Goal: Task Accomplishment & Management: Use online tool/utility

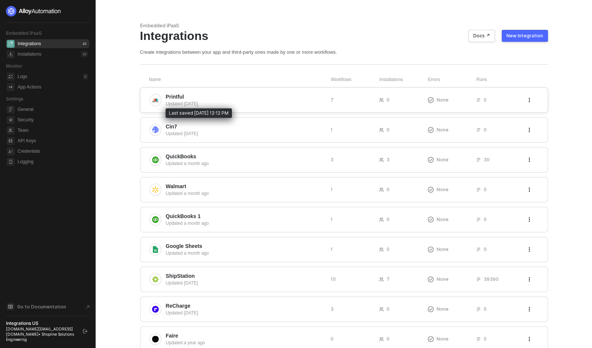
click at [178, 100] on div "Updated 4 days ago" at bounding box center [245, 103] width 159 height 7
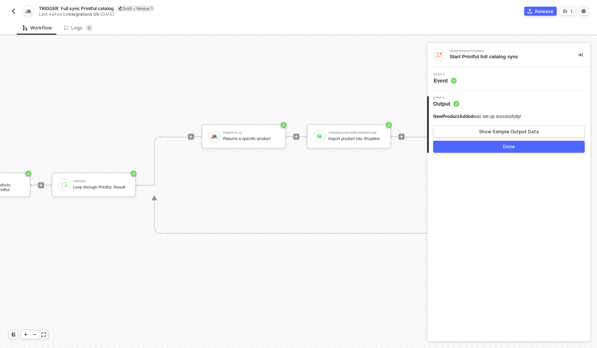
scroll to position [14, 167]
click at [10, 9] on img "button" at bounding box center [13, 11] width 6 height 6
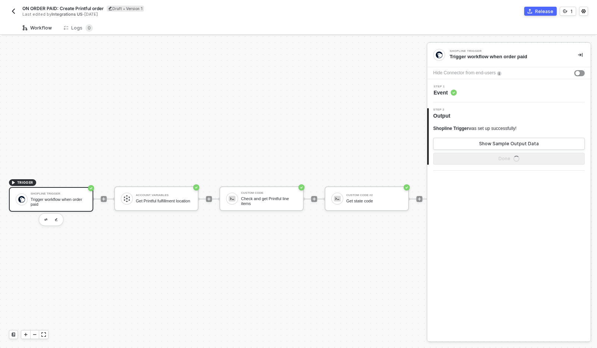
scroll to position [19, 0]
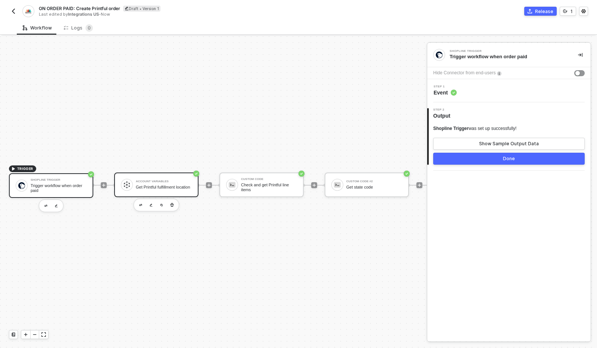
click at [152, 185] on div "Get Printful fulfillment location" at bounding box center [164, 187] width 56 height 5
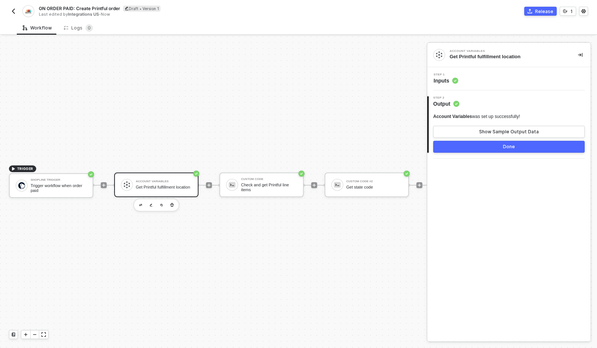
click at [445, 81] on span "Inputs" at bounding box center [446, 80] width 25 height 7
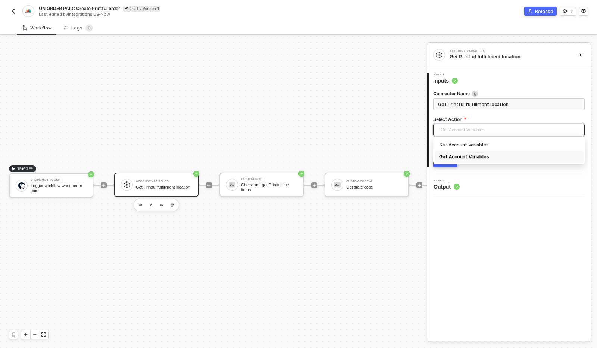
click at [468, 133] on span "Get Account Variables" at bounding box center [511, 129] width 140 height 11
click at [368, 140] on div "TRIGGER Shopline Trigger Trigger workflow when order paid Account Variables Get…" at bounding box center [264, 185] width 528 height 326
click at [454, 189] on icon at bounding box center [457, 187] width 6 height 6
click at [440, 79] on span "Inputs" at bounding box center [446, 80] width 25 height 7
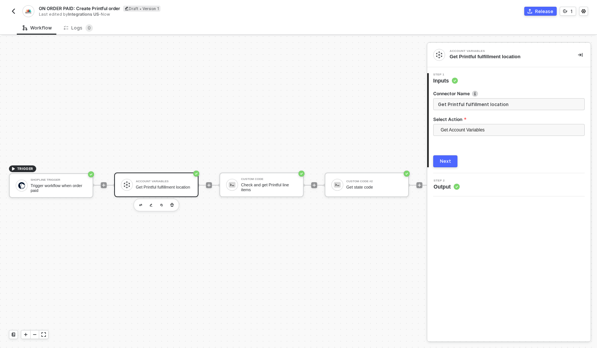
click at [342, 109] on div "TRIGGER Shopline Trigger Trigger workflow when order paid Account Variables Get…" at bounding box center [264, 185] width 528 height 326
click at [15, 14] on button "button" at bounding box center [13, 11] width 9 height 9
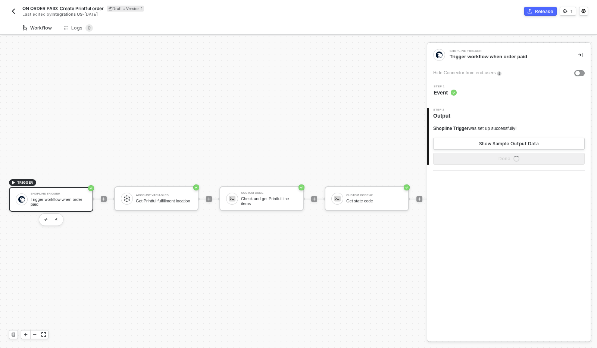
scroll to position [19, 0]
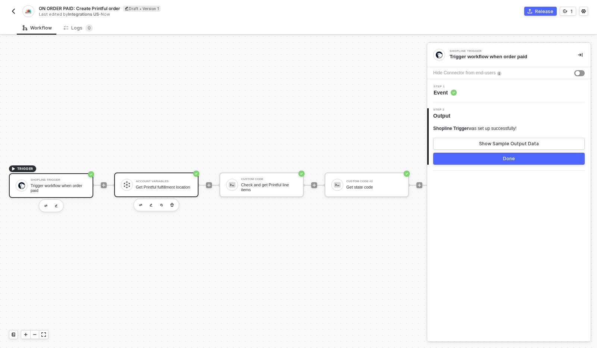
click at [176, 185] on div "Get Printful fulfillment location" at bounding box center [164, 187] width 56 height 5
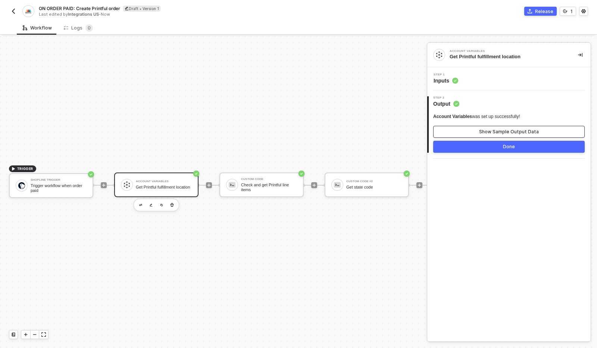
click at [511, 130] on div "Show Sample Output Data" at bounding box center [509, 132] width 60 height 6
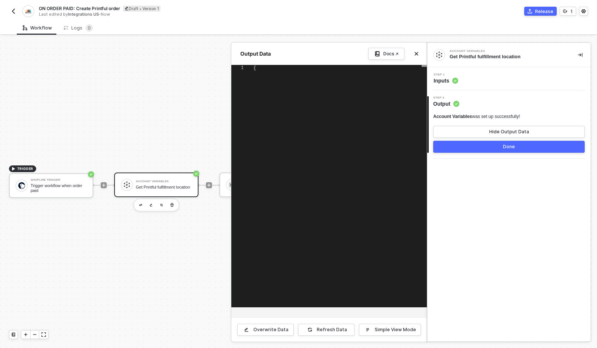
type textarea "{ "variables": { "variable": "D101", "printful_fulfillment_location_id": "71500…"
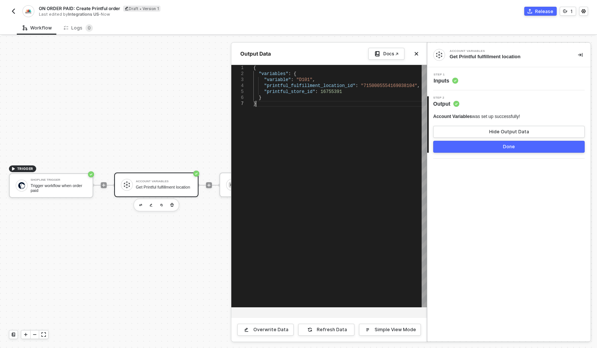
scroll to position [0, 2]
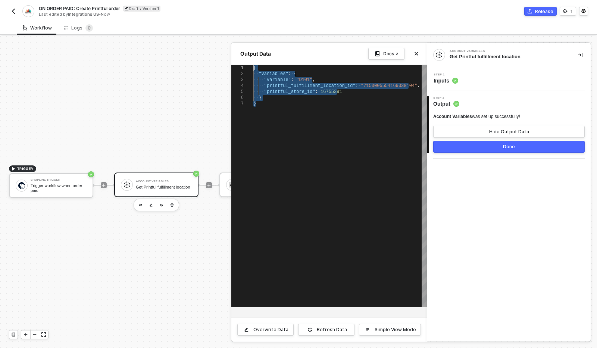
drag, startPoint x: 271, startPoint y: 105, endPoint x: 254, endPoint y: 69, distance: 39.6
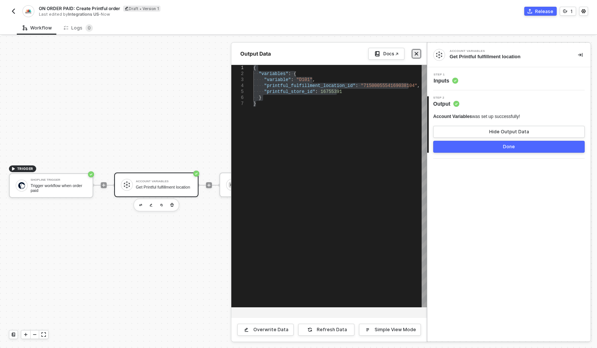
click at [418, 55] on icon "icon-close" at bounding box center [417, 54] width 4 height 4
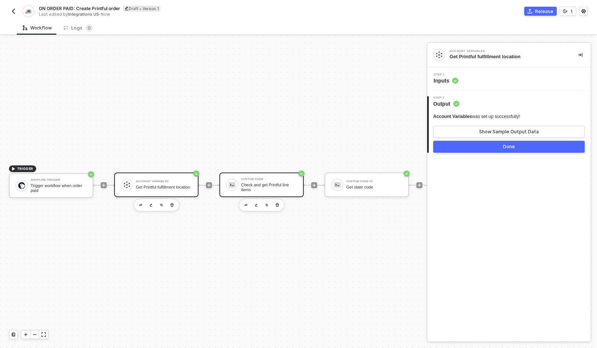
click at [263, 183] on div "Check and get Printful line items" at bounding box center [269, 187] width 56 height 9
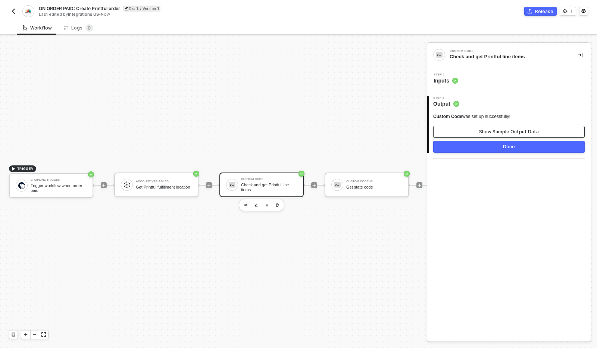
click at [511, 127] on button "Show Sample Output Data" at bounding box center [510, 132] width 152 height 12
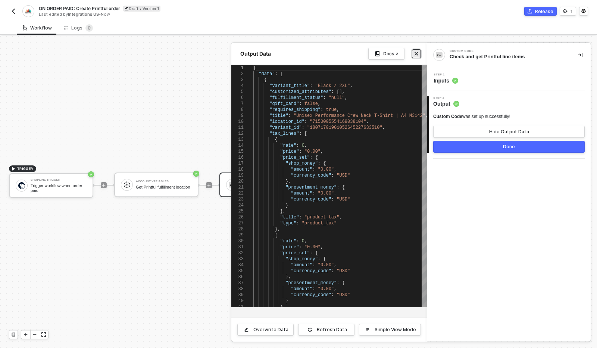
click at [419, 55] on icon "icon-close" at bounding box center [417, 54] width 4 height 4
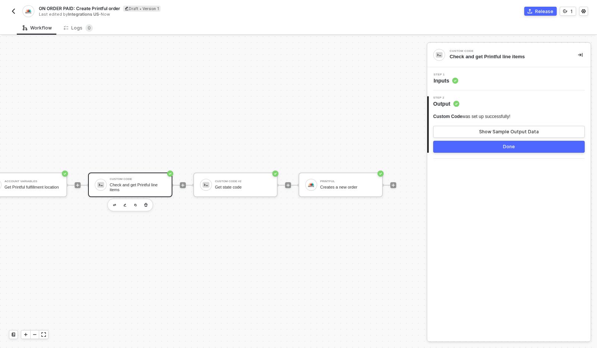
scroll to position [19, 153]
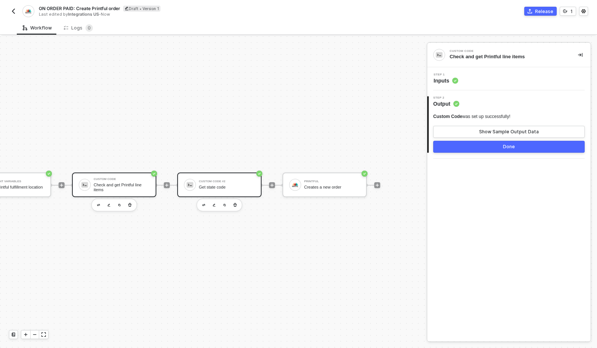
click at [208, 185] on div "Get state code" at bounding box center [227, 187] width 56 height 5
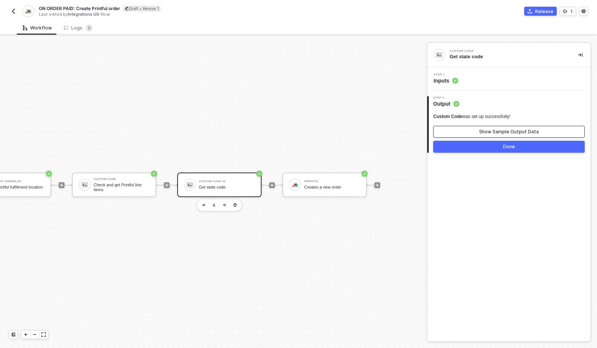
click at [507, 133] on div "Show Sample Output Data" at bounding box center [509, 132] width 60 height 6
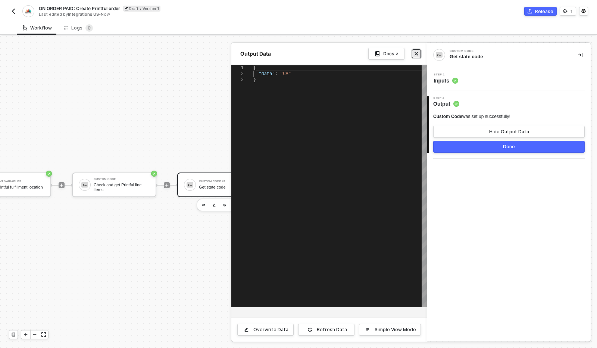
click at [417, 52] on icon "icon-close" at bounding box center [417, 54] width 4 height 4
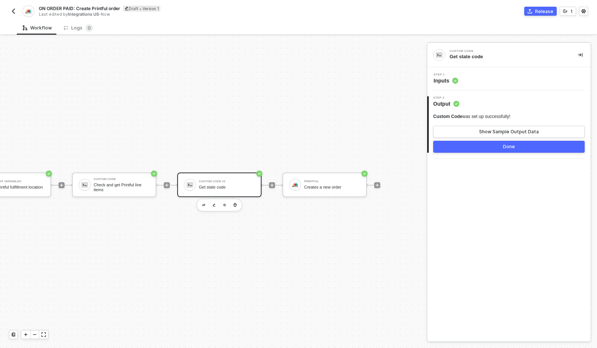
click at [486, 83] on div "Step 1 Inputs" at bounding box center [510, 78] width 162 height 11
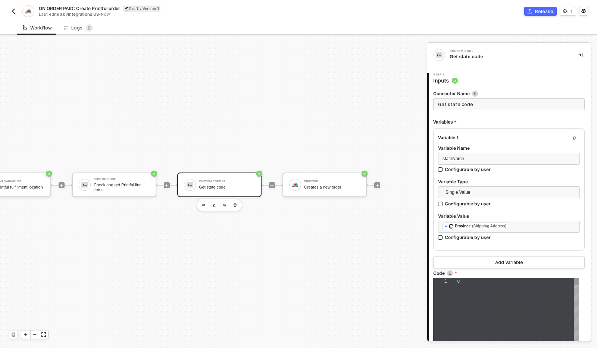
type textarea "const state = inputData.stateName.toLowerCase(); const STATES = { "alabama": "A…"
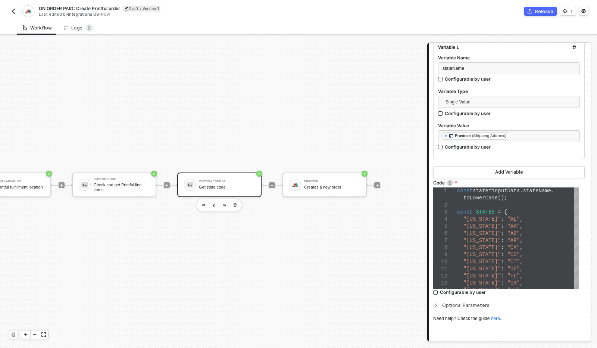
scroll to position [94, 0]
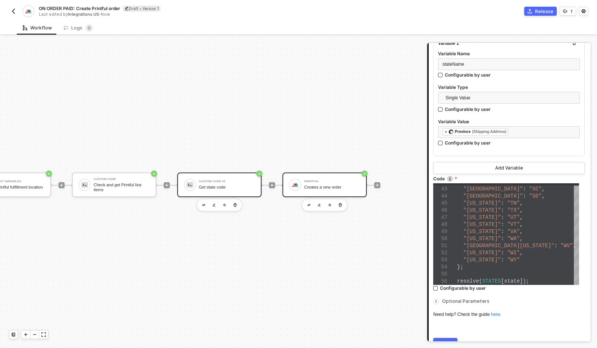
click at [314, 187] on div "Printful Creates a new order" at bounding box center [325, 185] width 84 height 25
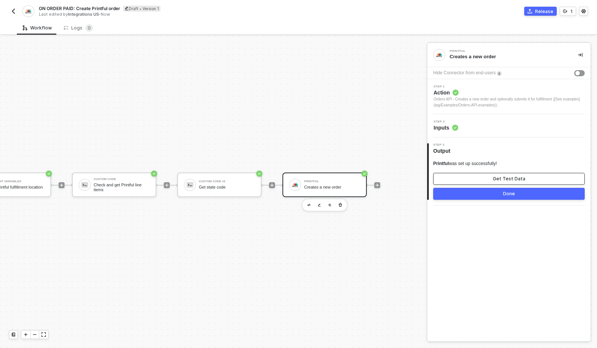
click at [477, 176] on button "Get Test Data" at bounding box center [510, 179] width 152 height 12
click at [477, 176] on button "Show Sample Output Data" at bounding box center [510, 179] width 152 height 12
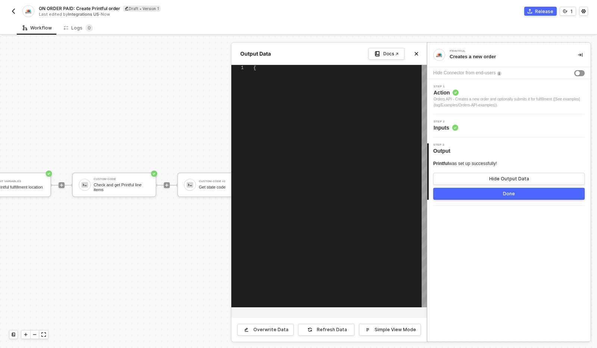
type textarea "{ "code": 200 }"
click at [419, 55] on button "Close" at bounding box center [416, 53] width 9 height 9
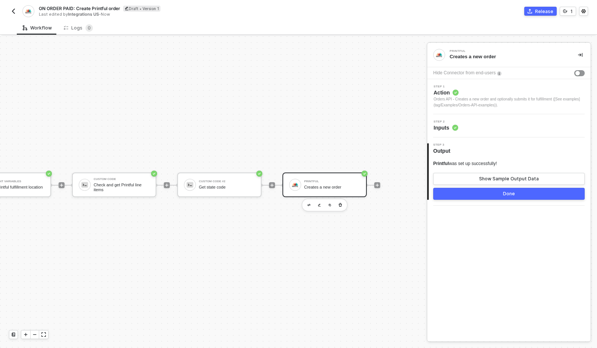
click at [447, 129] on span "Inputs" at bounding box center [446, 127] width 25 height 7
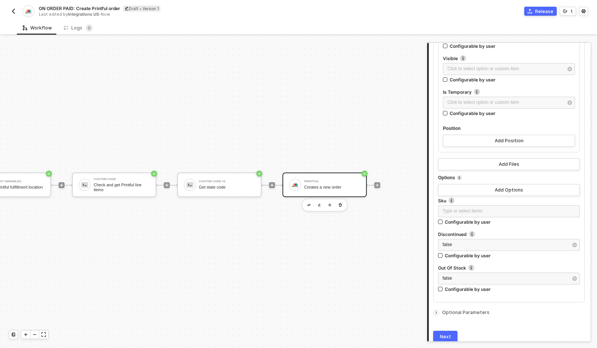
scroll to position [1720, 0]
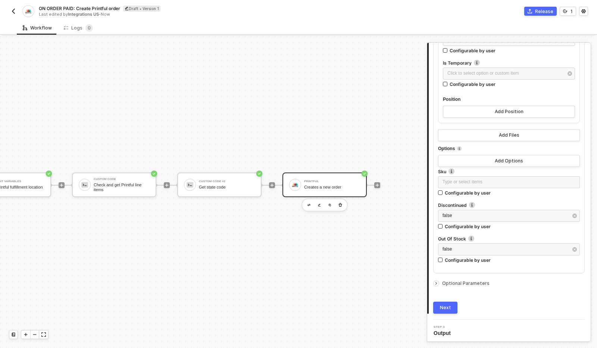
click at [12, 12] on img "button" at bounding box center [13, 11] width 6 height 6
